Goal: Navigation & Orientation: Find specific page/section

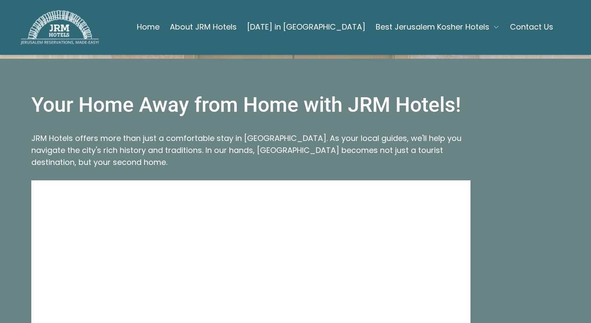
scroll to position [614, 0]
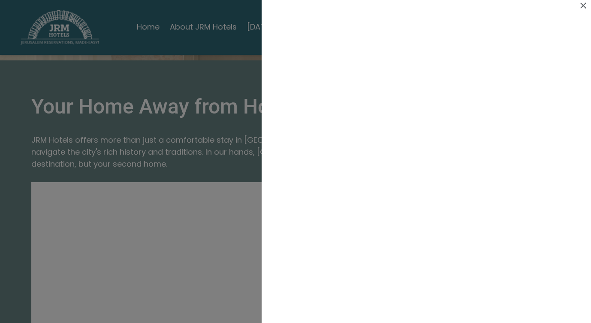
click at [186, 59] on div at bounding box center [295, 161] width 591 height 323
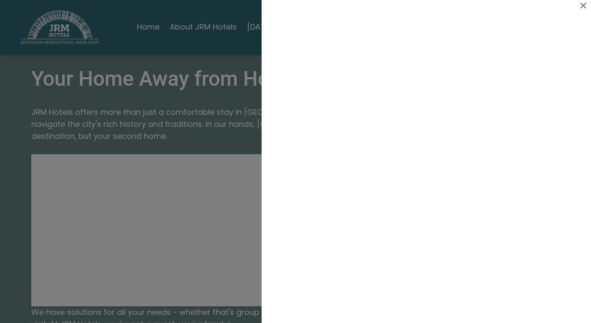
scroll to position [228, 0]
click at [204, 236] on div at bounding box center [295, 161] width 591 height 323
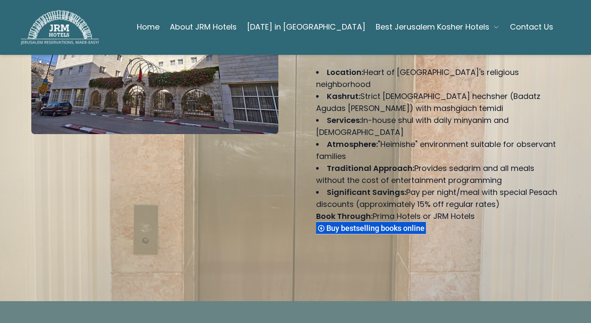
scroll to position [266, 0]
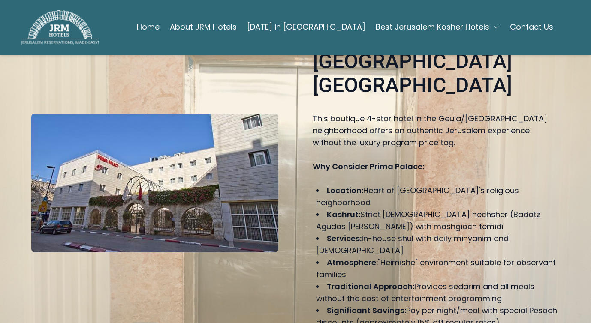
click at [462, 27] on span "Best Jerusalem Kosher Hotels" at bounding box center [433, 27] width 114 height 12
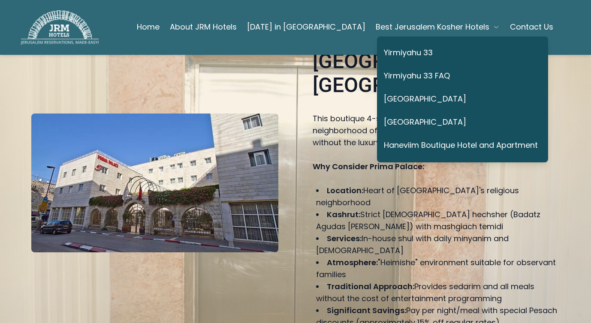
click at [459, 27] on span "Best Jerusalem Kosher Hotels" at bounding box center [433, 27] width 114 height 12
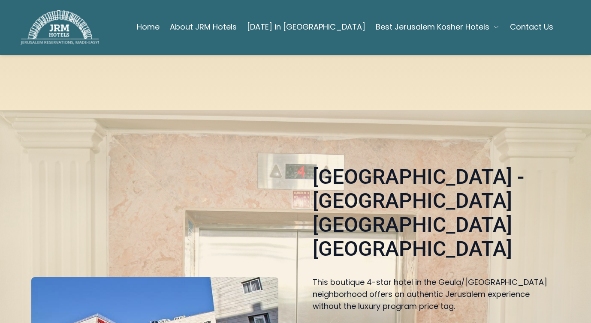
scroll to position [22, 0]
